Goal: Task Accomplishment & Management: Use online tool/utility

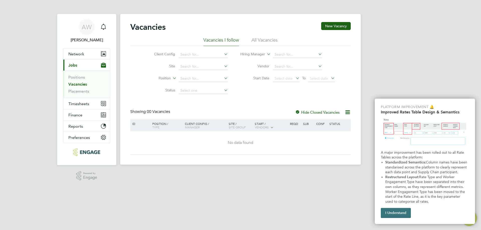
click at [392, 214] on button "I Understand" at bounding box center [396, 213] width 30 height 10
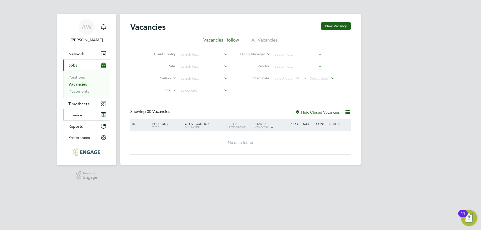
click at [78, 114] on span "Finance" at bounding box center [75, 115] width 14 height 5
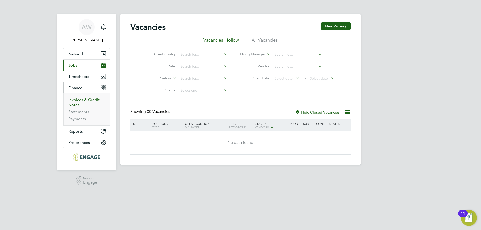
click at [79, 102] on link "Invoices & Credit Notes" at bounding box center [83, 102] width 31 height 10
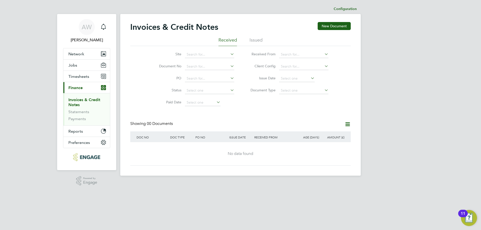
click at [254, 40] on li "Issued" at bounding box center [255, 41] width 13 height 9
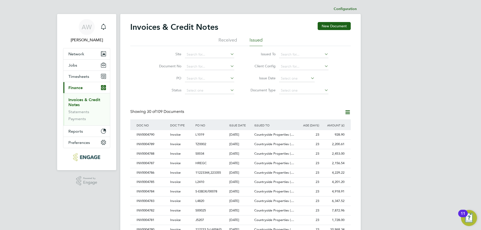
click at [349, 114] on icon at bounding box center [347, 112] width 6 height 6
click at [91, 74] on button "Timesheets" at bounding box center [86, 76] width 47 height 11
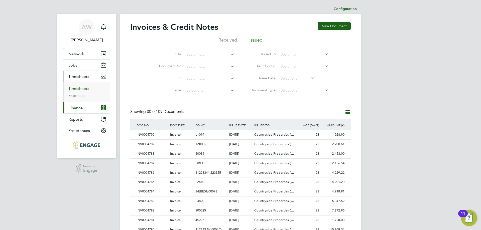
click at [80, 90] on link "Timesheets" at bounding box center [78, 88] width 21 height 5
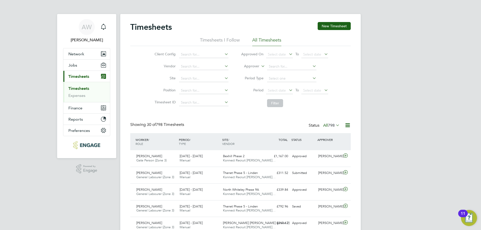
click at [350, 127] on icon at bounding box center [347, 125] width 6 height 6
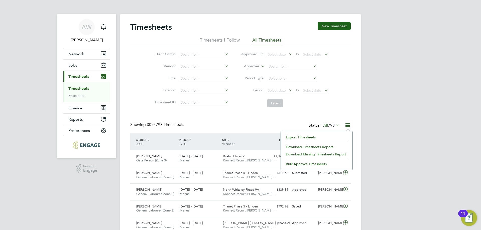
click at [306, 146] on li "Download Timesheets Report" at bounding box center [316, 147] width 66 height 7
